Goal: Find specific page/section: Find specific page/section

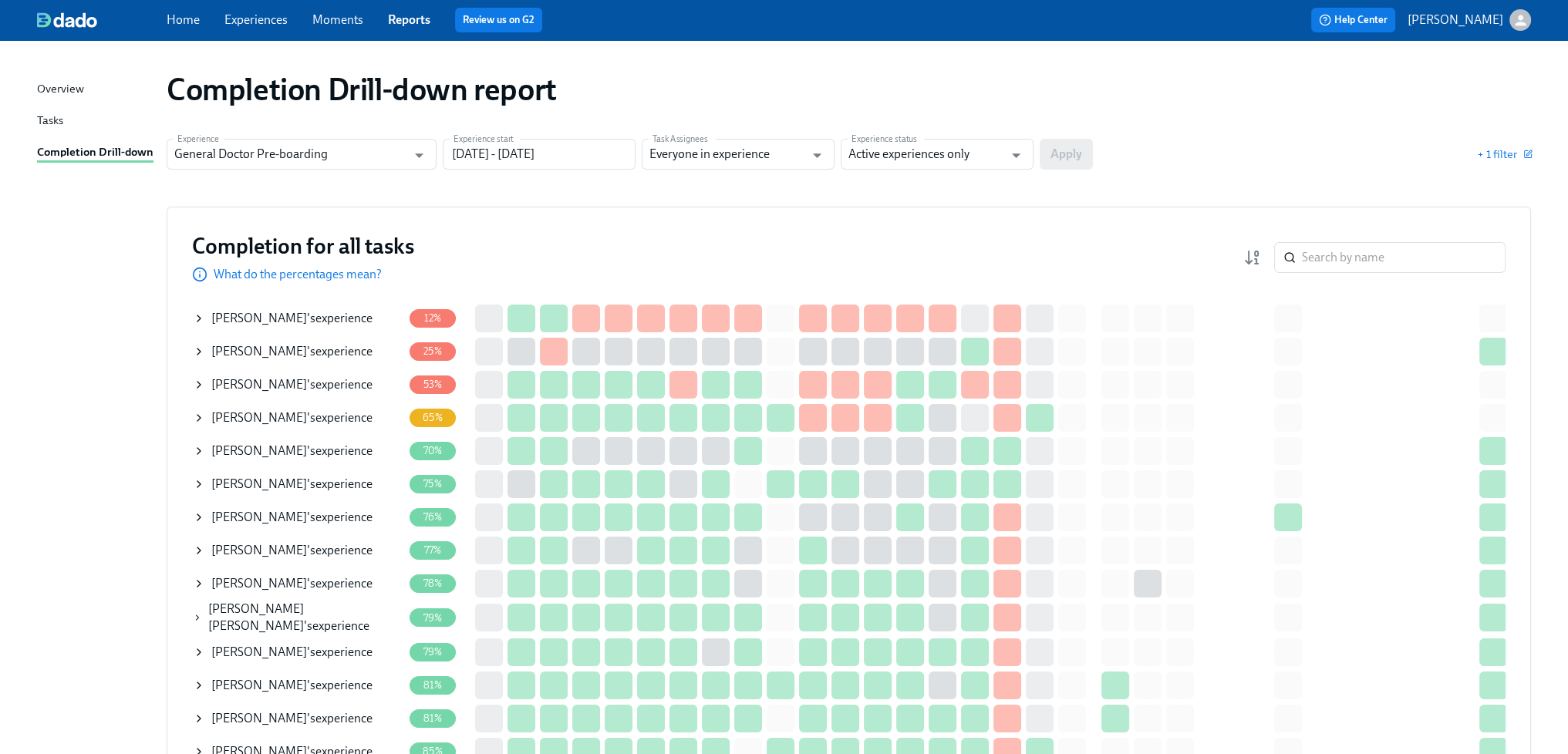
click at [895, 245] on div "Completion for all tasks What do the percentages mean? ​" at bounding box center [849, 257] width 1313 height 51
click at [261, 21] on link "Experiences" at bounding box center [256, 20] width 63 height 15
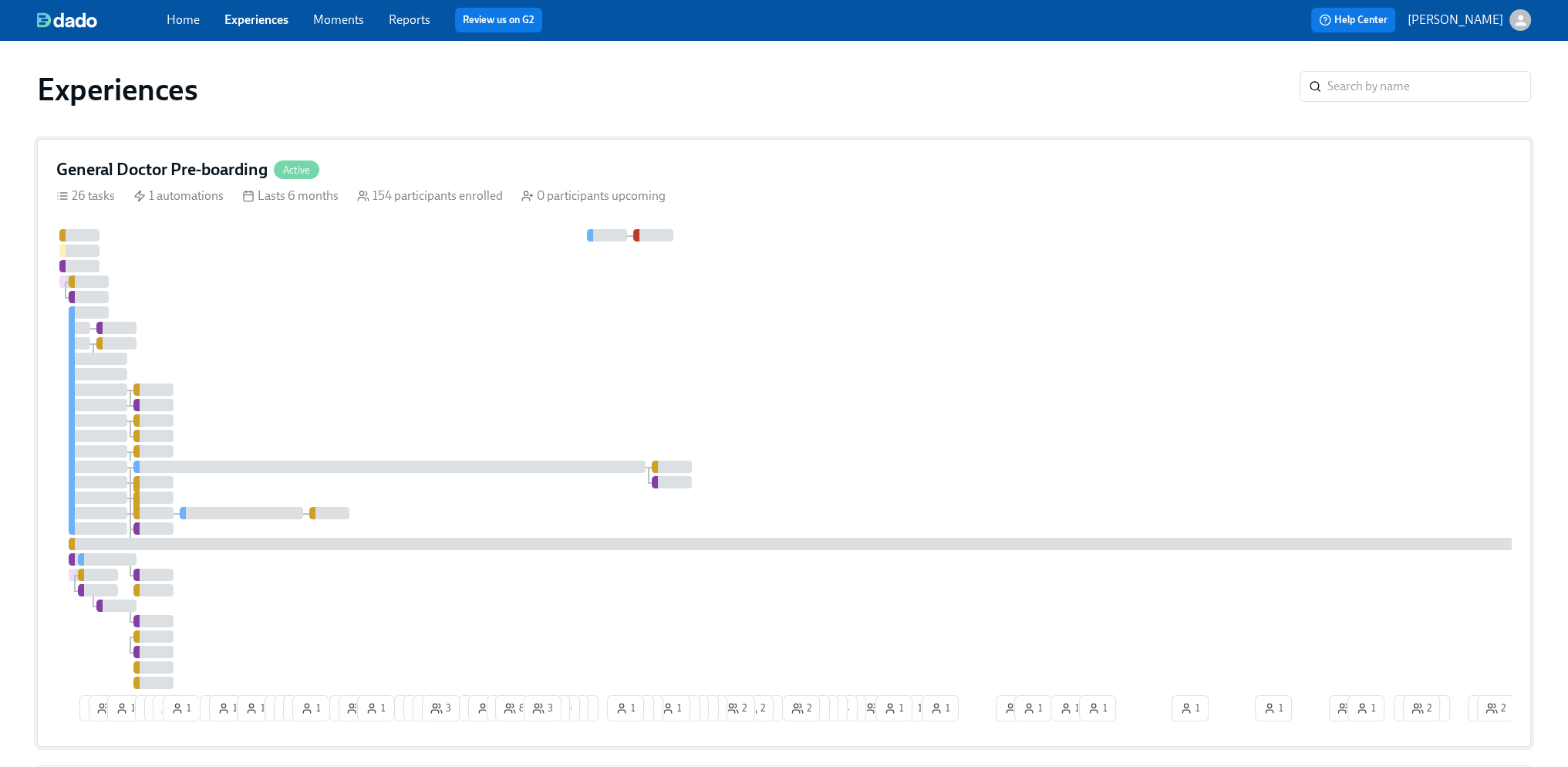
click at [752, 353] on div at bounding box center [930, 459] width 1749 height 460
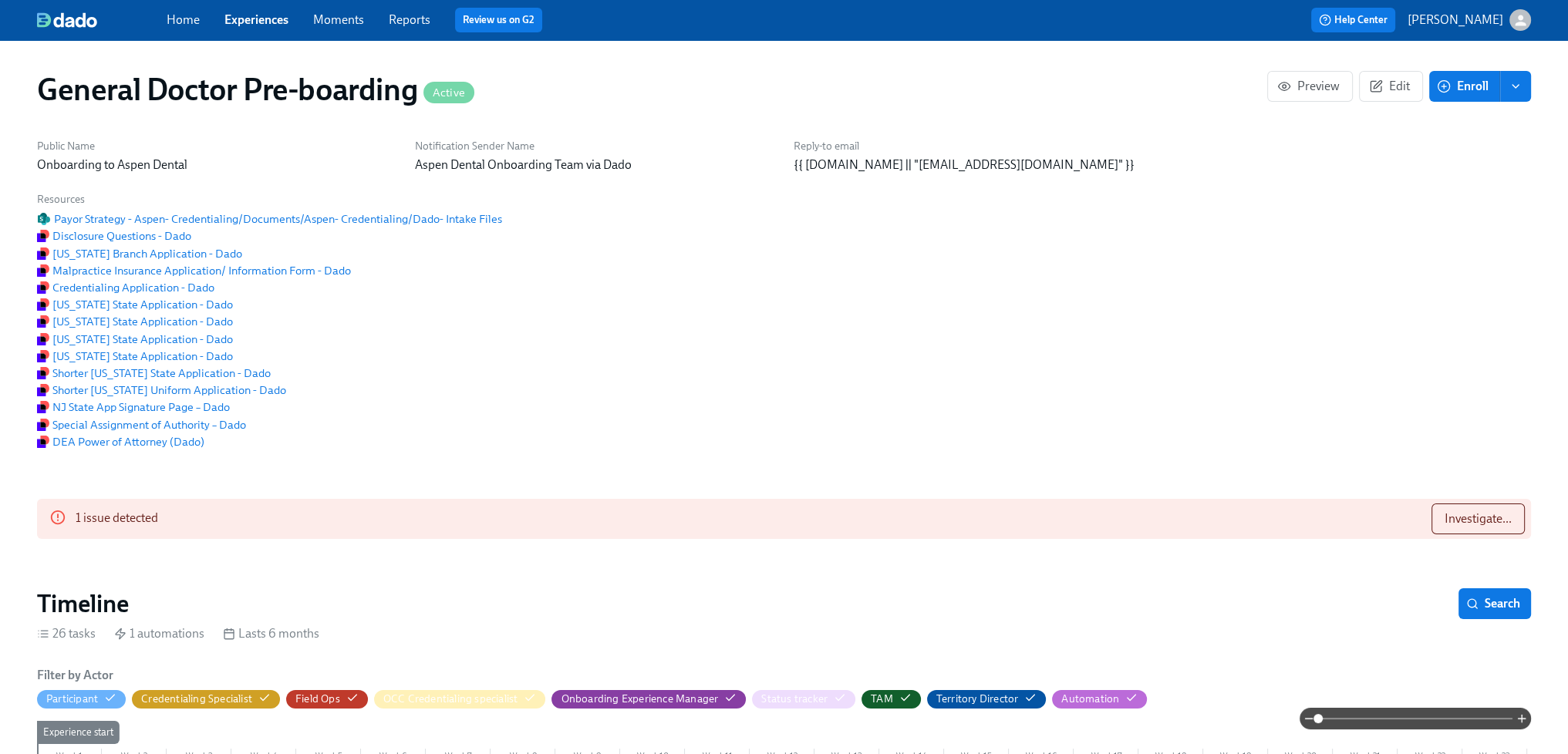
scroll to position [0, 39925]
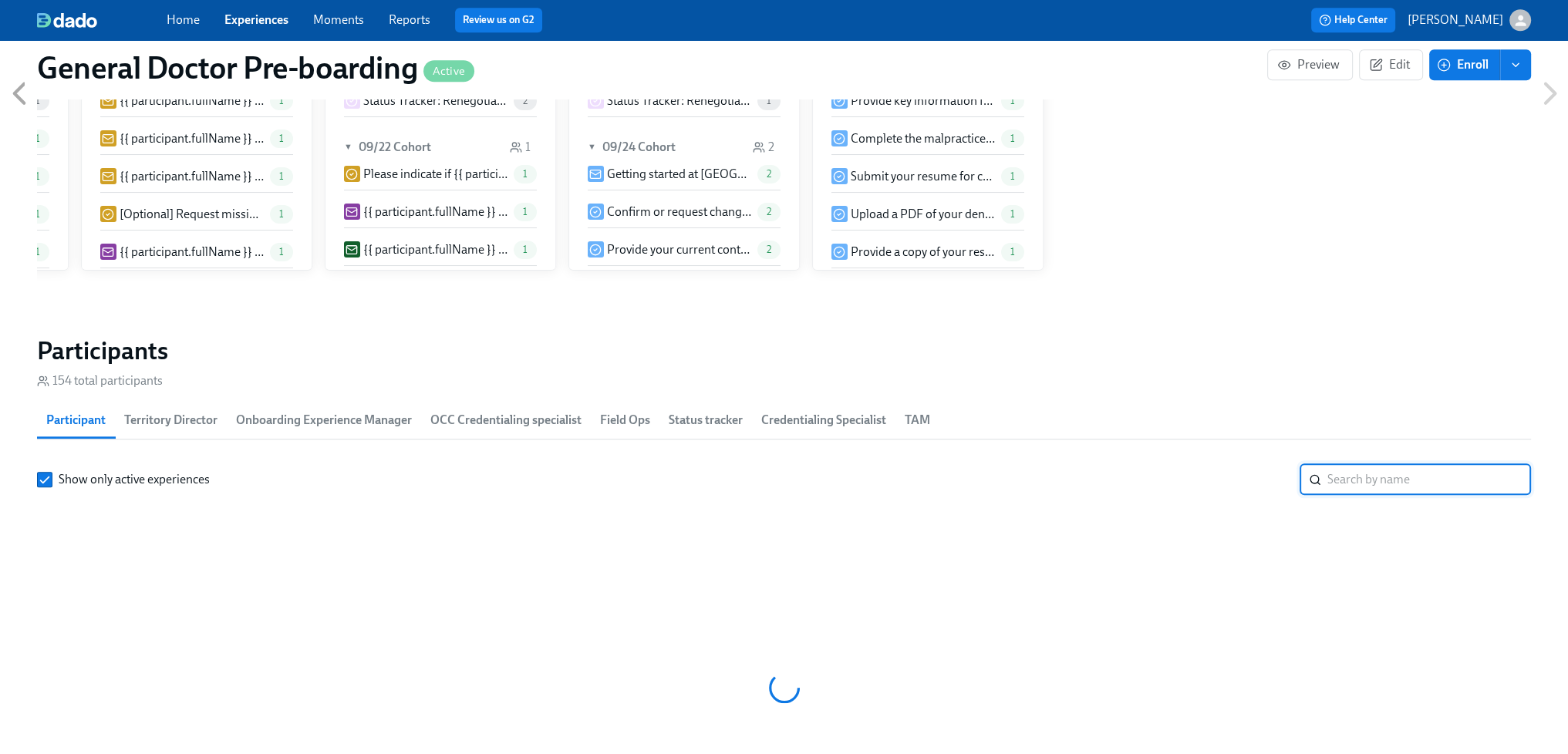
click at [1373, 464] on input "search" at bounding box center [1429, 479] width 203 height 31
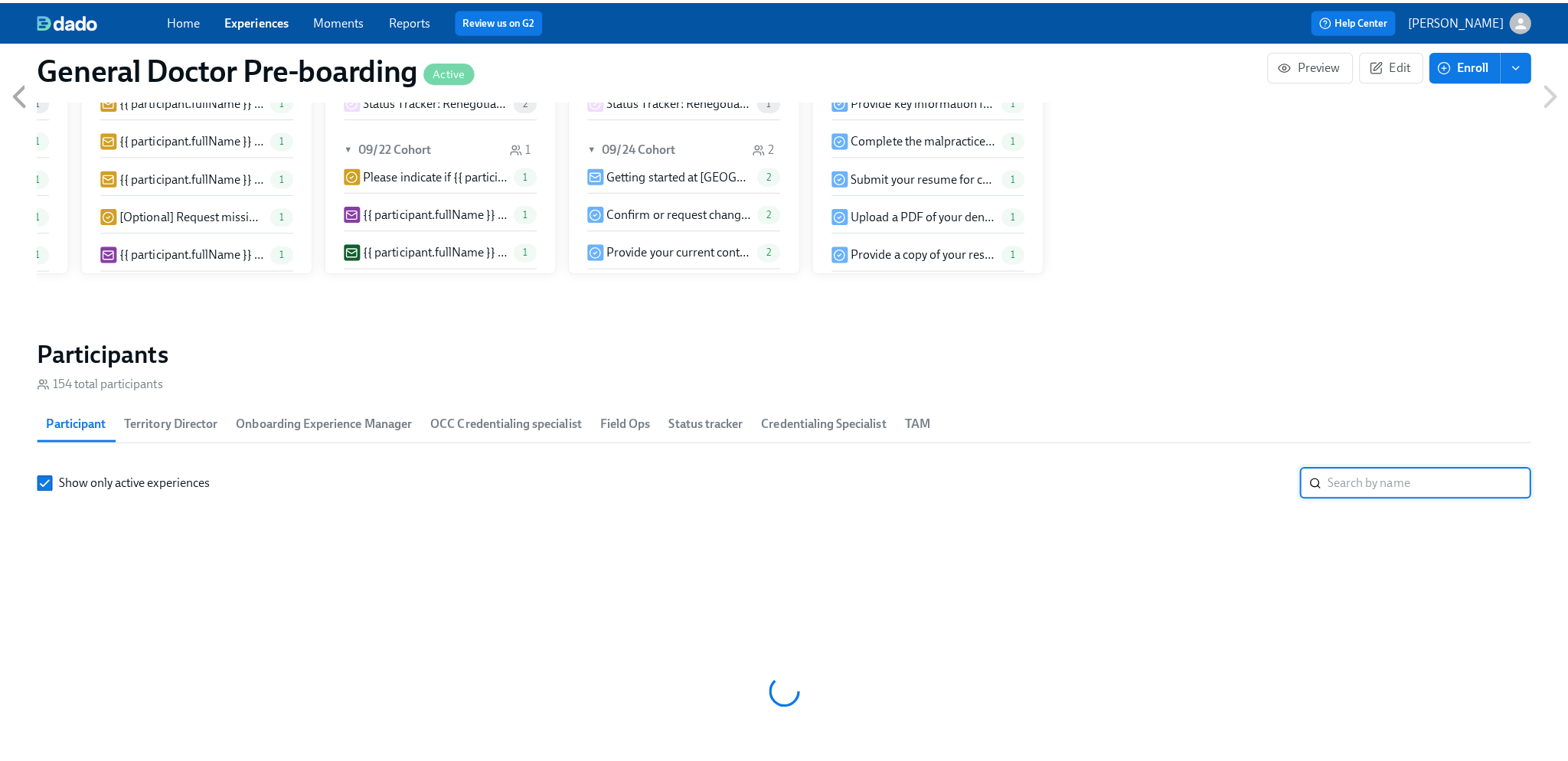
scroll to position [2067, 0]
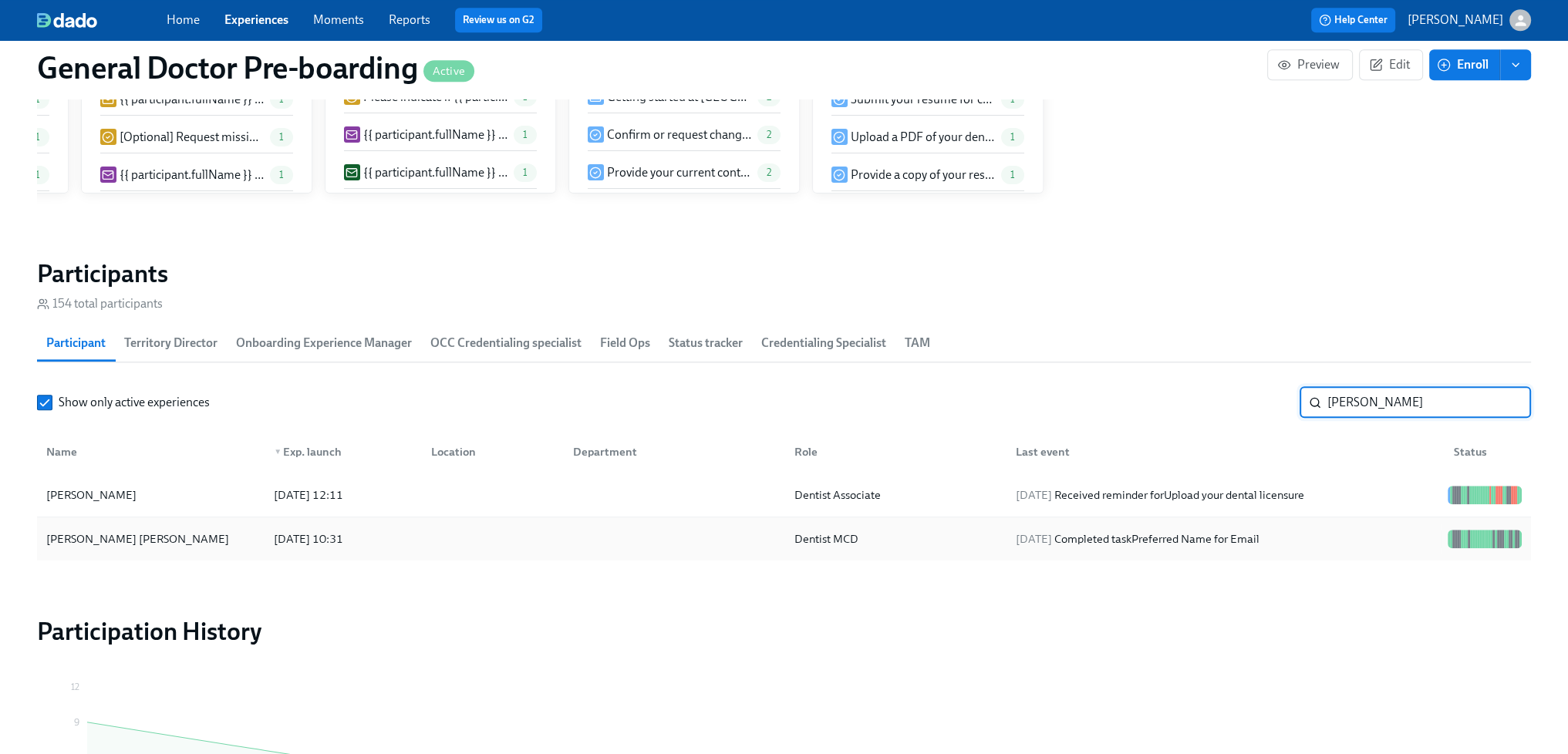
type input "[PERSON_NAME]"
click at [113, 548] on div "[PERSON_NAME] [PERSON_NAME]" at bounding box center [138, 539] width 195 height 18
